Goal: Task Accomplishment & Management: Manage account settings

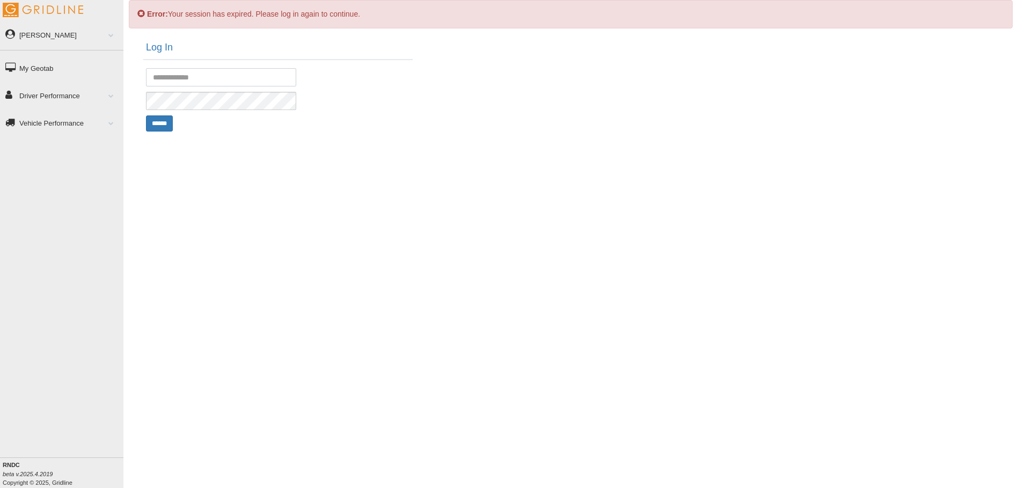
click at [233, 80] on input "text" at bounding box center [221, 77] width 150 height 18
click at [201, 72] on input "text" at bounding box center [221, 77] width 150 height 18
click at [458, 82] on div "Log In ******" at bounding box center [576, 91] width 894 height 114
click at [237, 84] on input "text" at bounding box center [221, 77] width 150 height 18
